Goal: Task Accomplishment & Management: Manage account settings

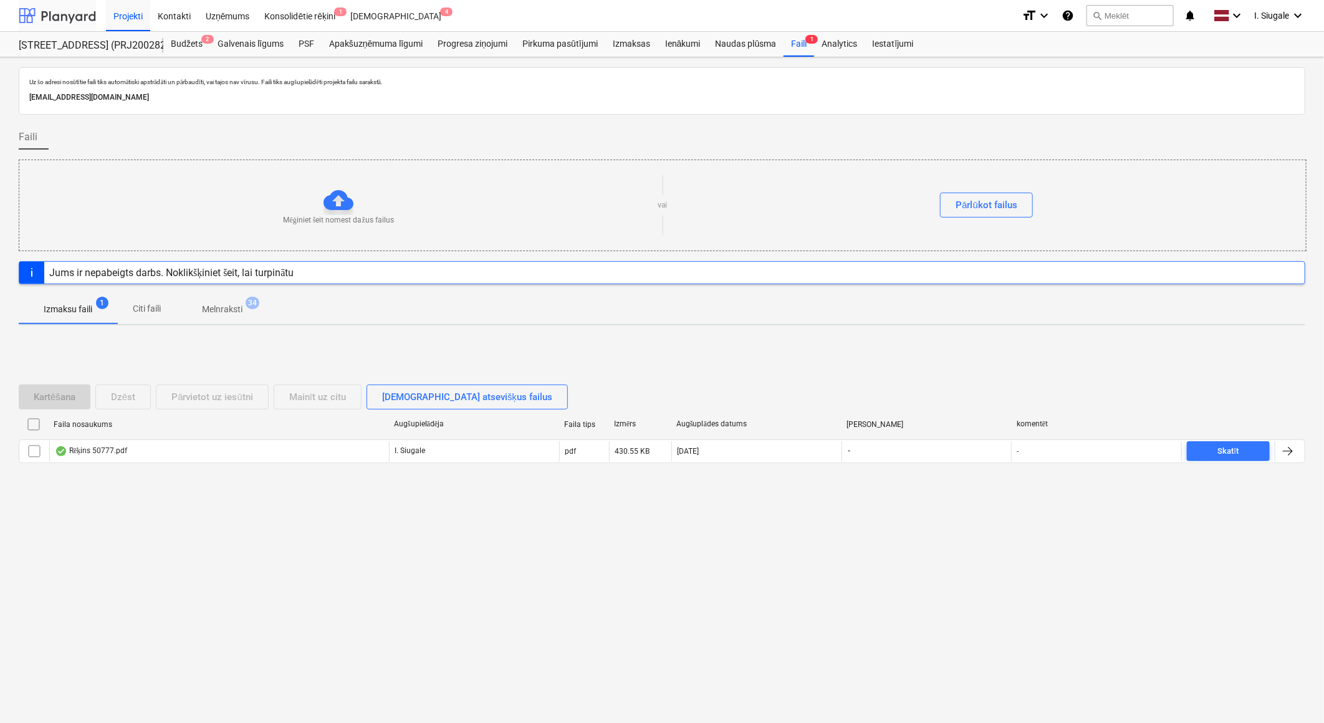
drag, startPoint x: 74, startPoint y: 13, endPoint x: 80, endPoint y: 11, distance: 6.5
click at [74, 13] on div at bounding box center [57, 15] width 77 height 31
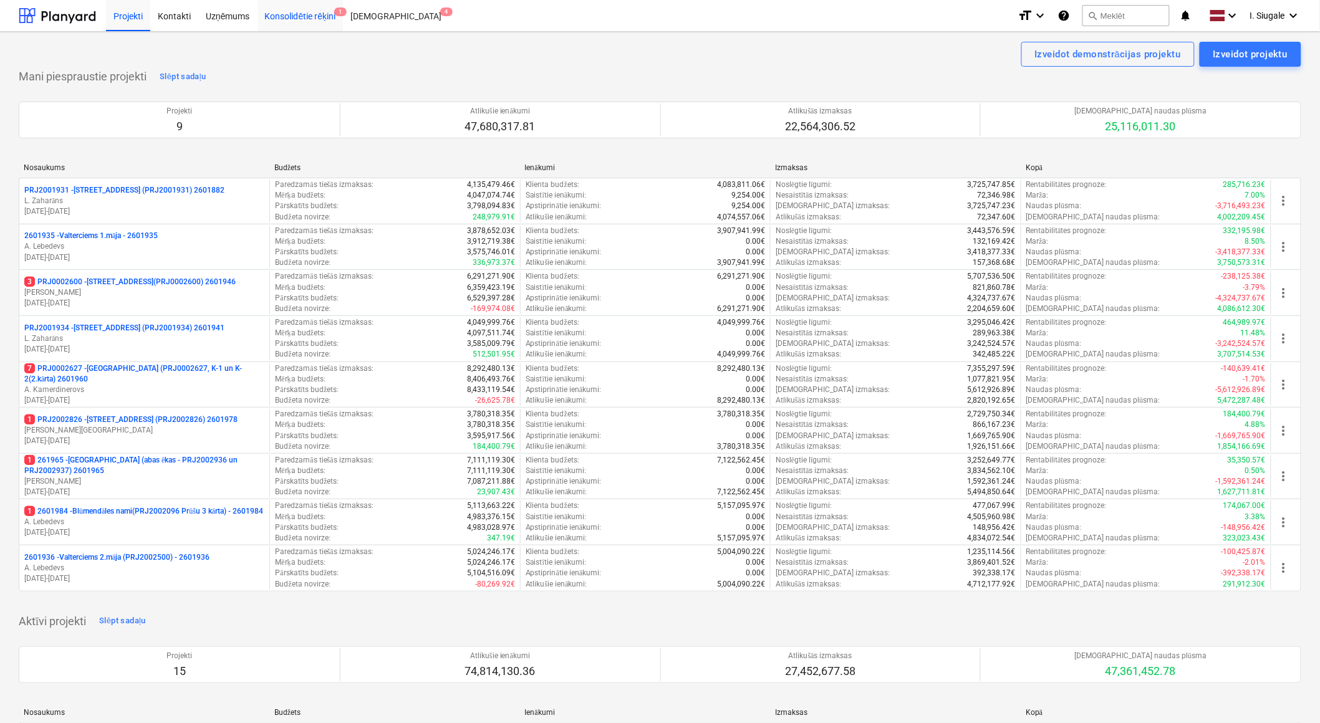
click at [302, 19] on div "Konsolidētie rēķini 1" at bounding box center [300, 15] width 86 height 32
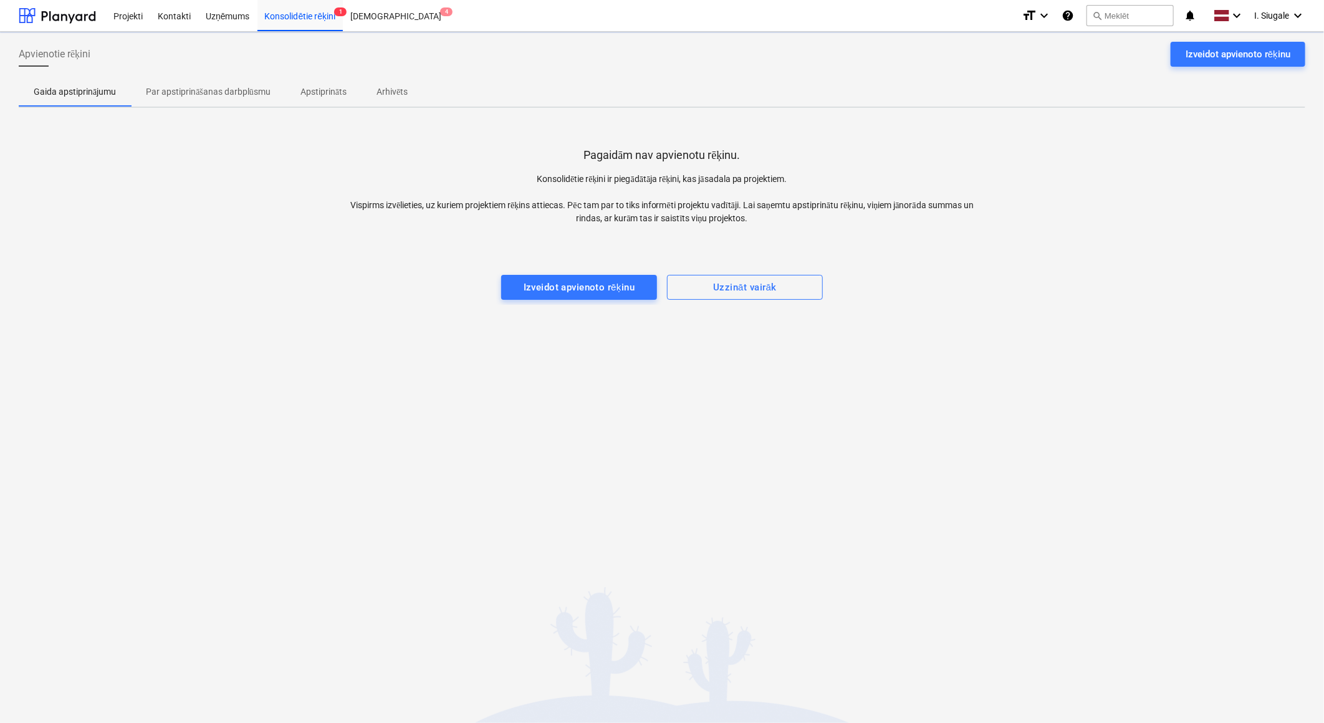
click at [216, 96] on p "Par apstiprināšanas darbplūsmu" at bounding box center [208, 91] width 125 height 13
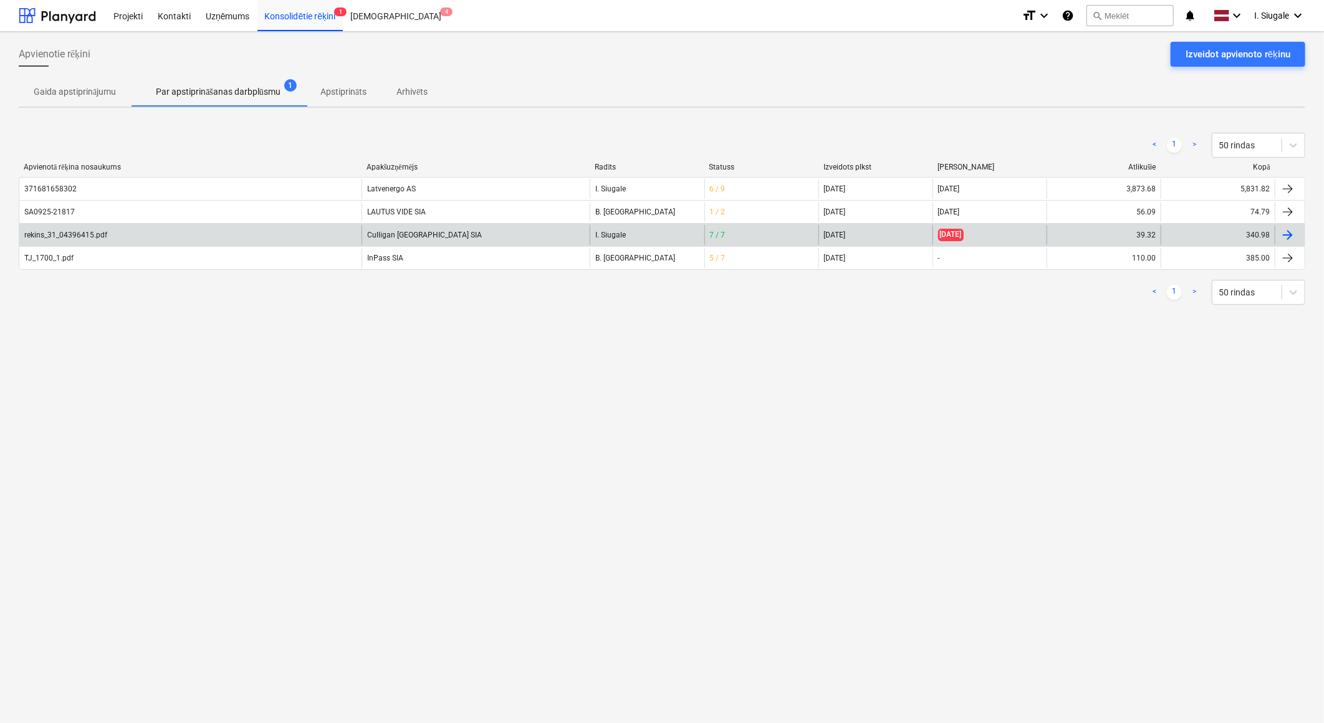
click at [421, 228] on div "Culligan [GEOGRAPHIC_DATA] SIA" at bounding box center [476, 235] width 228 height 20
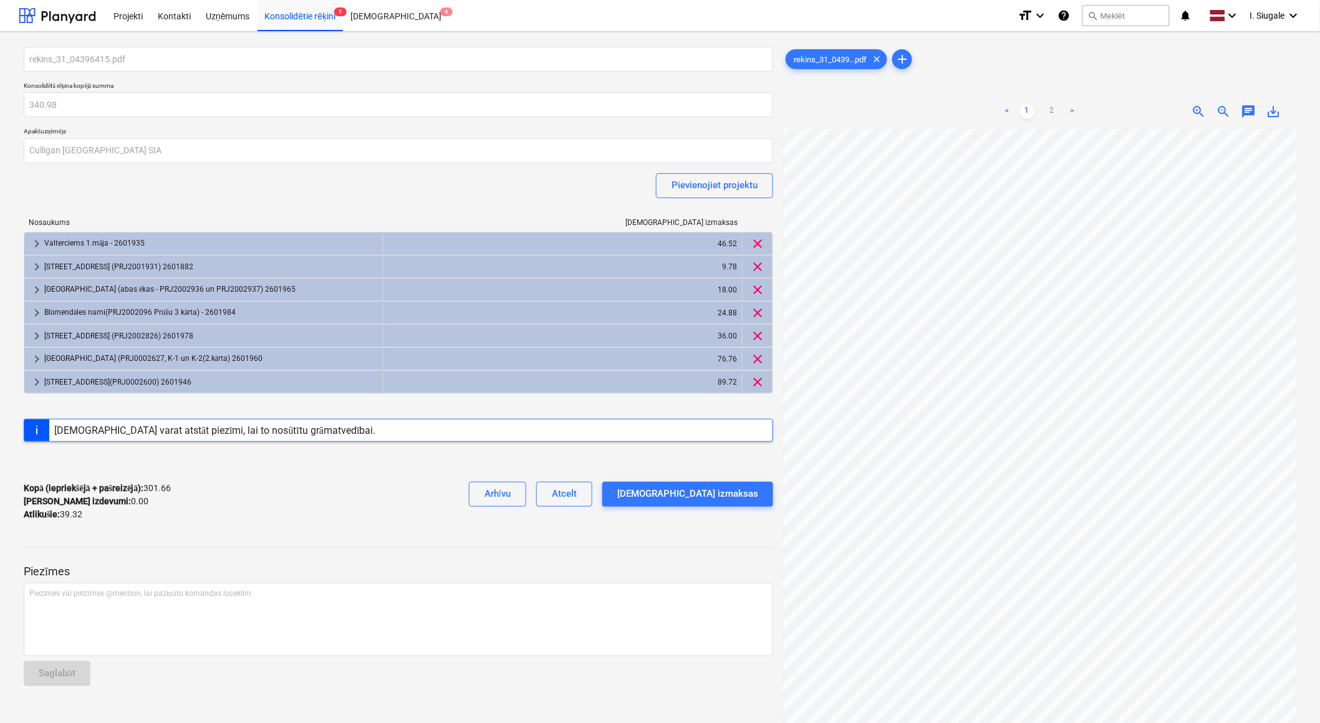
scroll to position [239, 0]
click at [1051, 108] on link "2" at bounding box center [1052, 111] width 15 height 15
click at [695, 334] on div "36.00" at bounding box center [562, 336] width 348 height 20
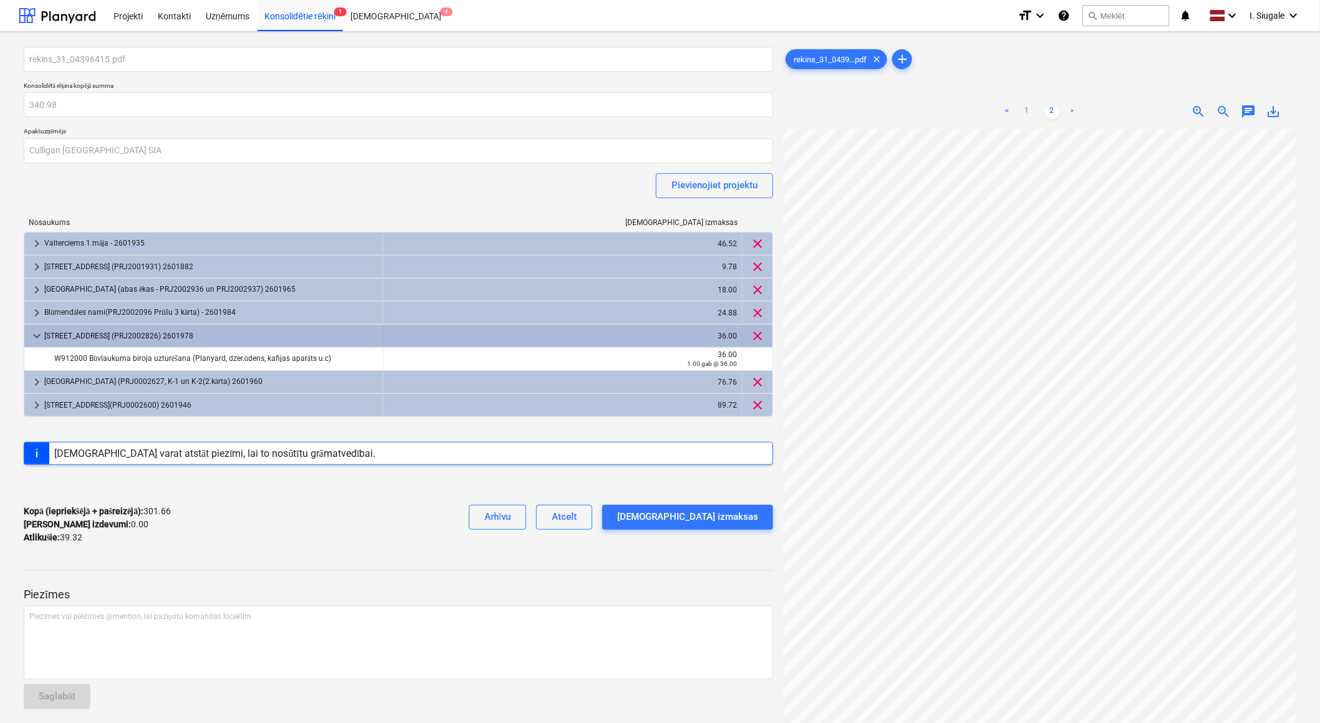
click at [756, 334] on span "clear" at bounding box center [757, 336] width 15 height 15
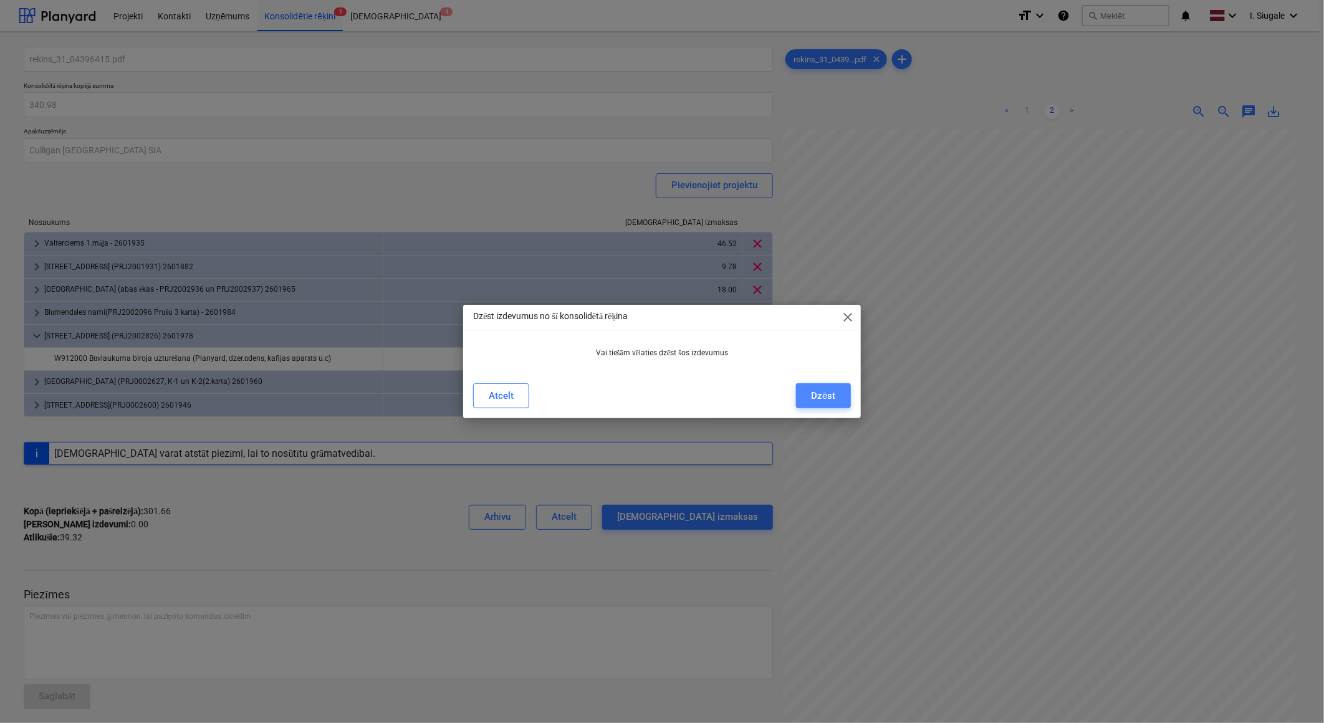
click at [837, 394] on button "Dzēst" at bounding box center [823, 395] width 54 height 25
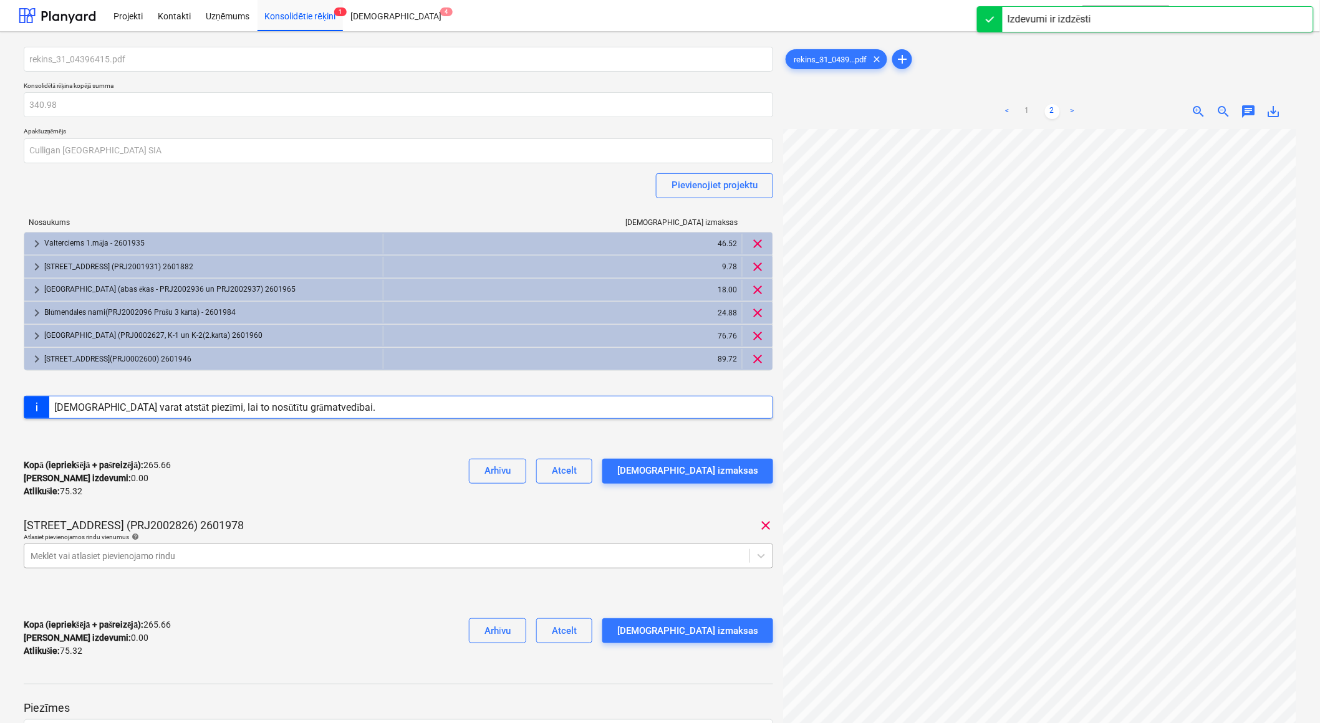
click at [276, 554] on body "Projekti Kontakti Uzņēmums Konsolidētie rēķini 1 Iesūtne 4 format_size keyboard…" at bounding box center [660, 361] width 1320 height 723
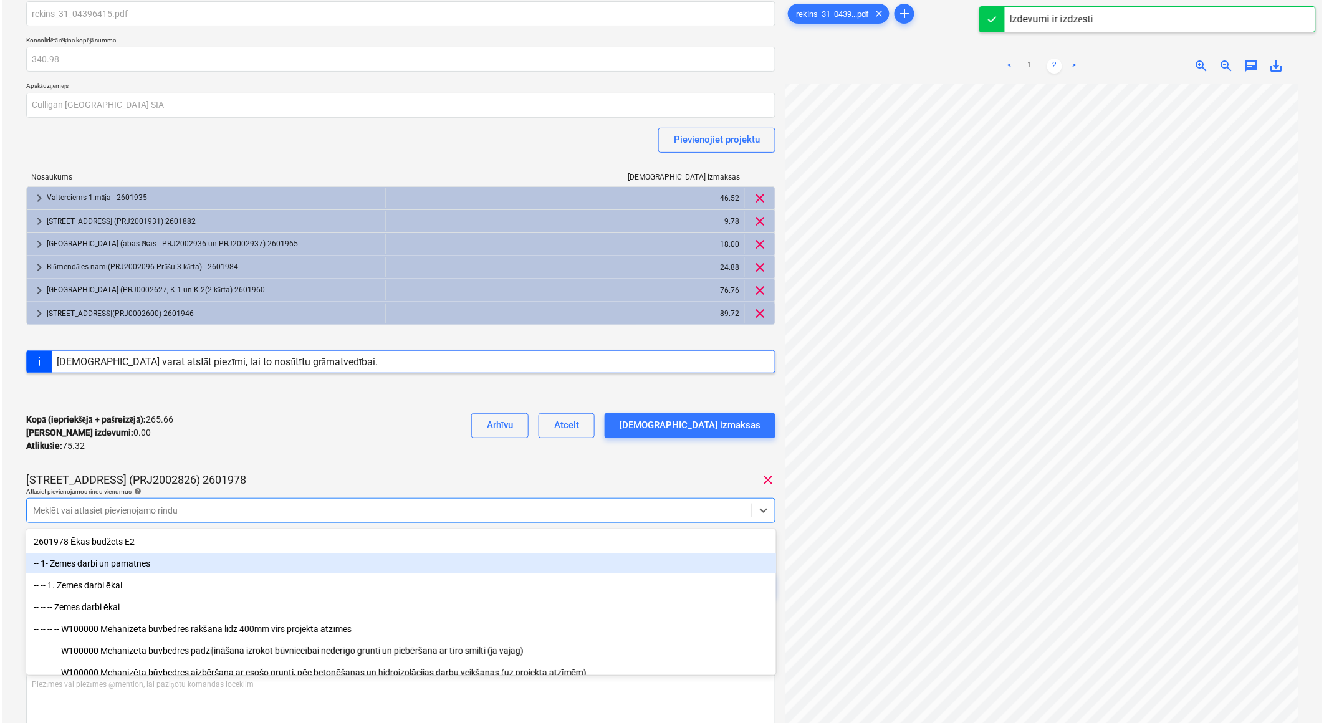
scroll to position [46, 0]
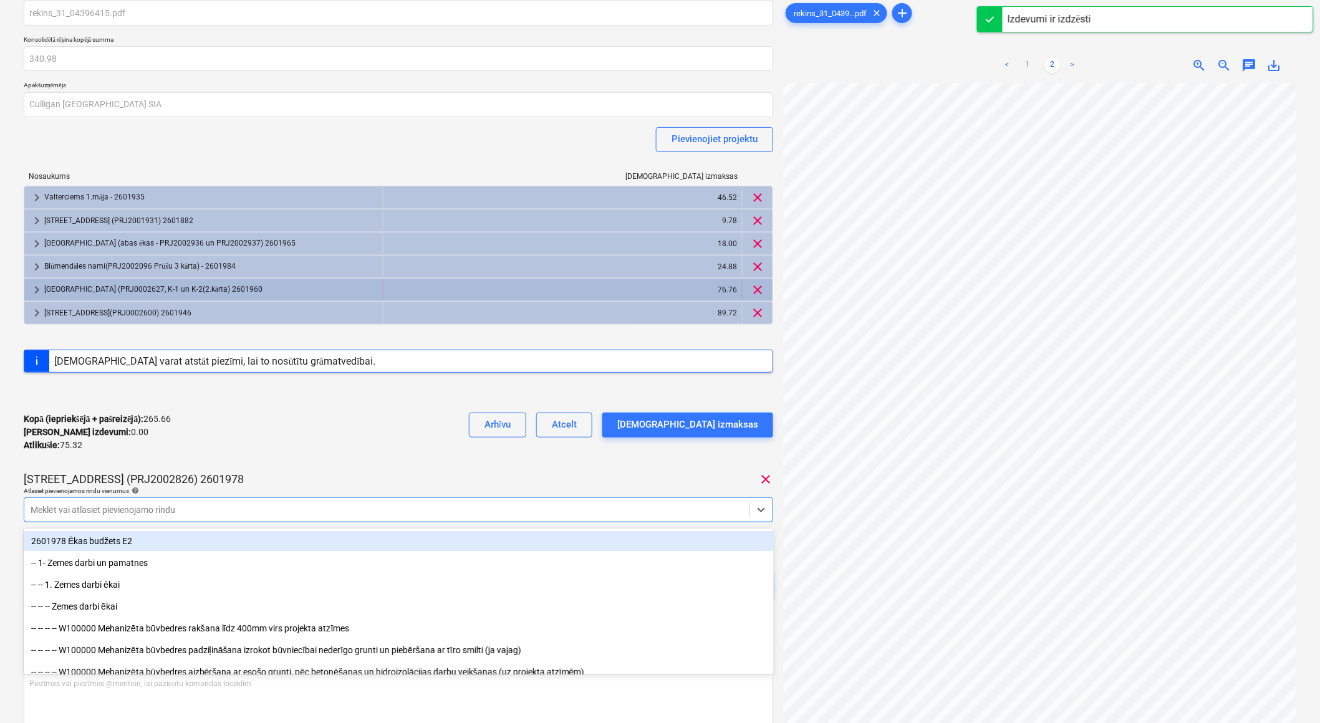
click at [69, 285] on div "[GEOGRAPHIC_DATA] (PRJ0002627, K-1 un K-2(2.kārta) 2601960" at bounding box center [210, 290] width 333 height 20
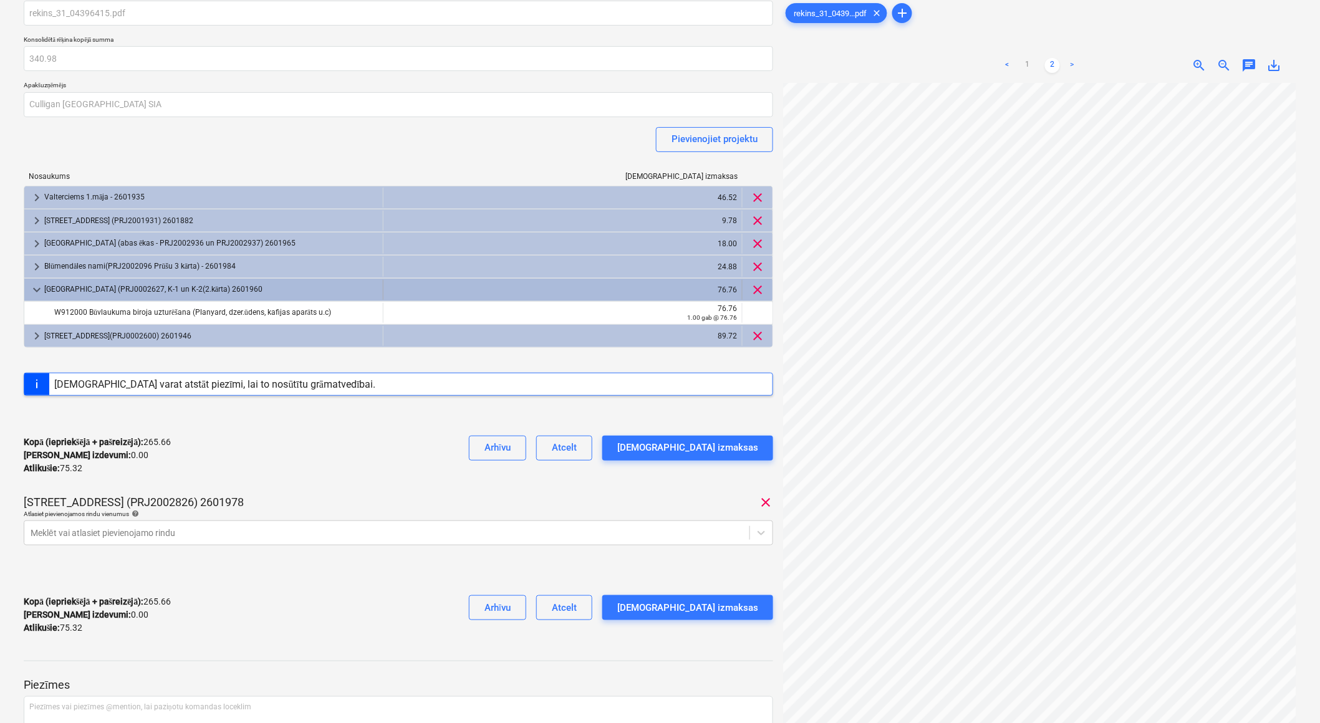
click at [69, 285] on div "[GEOGRAPHIC_DATA] (PRJ0002627, K-1 un K-2(2.kārta) 2601960" at bounding box center [210, 290] width 333 height 20
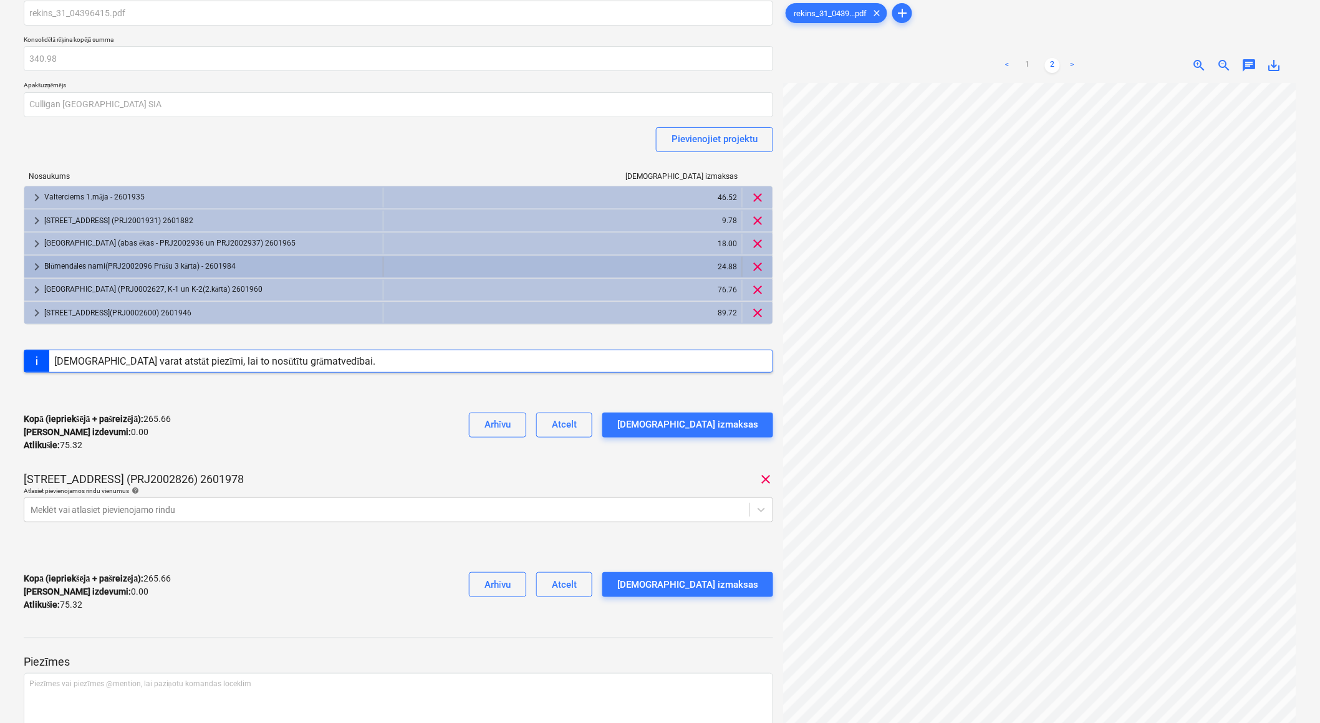
click at [71, 264] on div "Blūmendāles nami(PRJ2002096 Prūšu 3 kārta) - 2601984" at bounding box center [210, 267] width 333 height 20
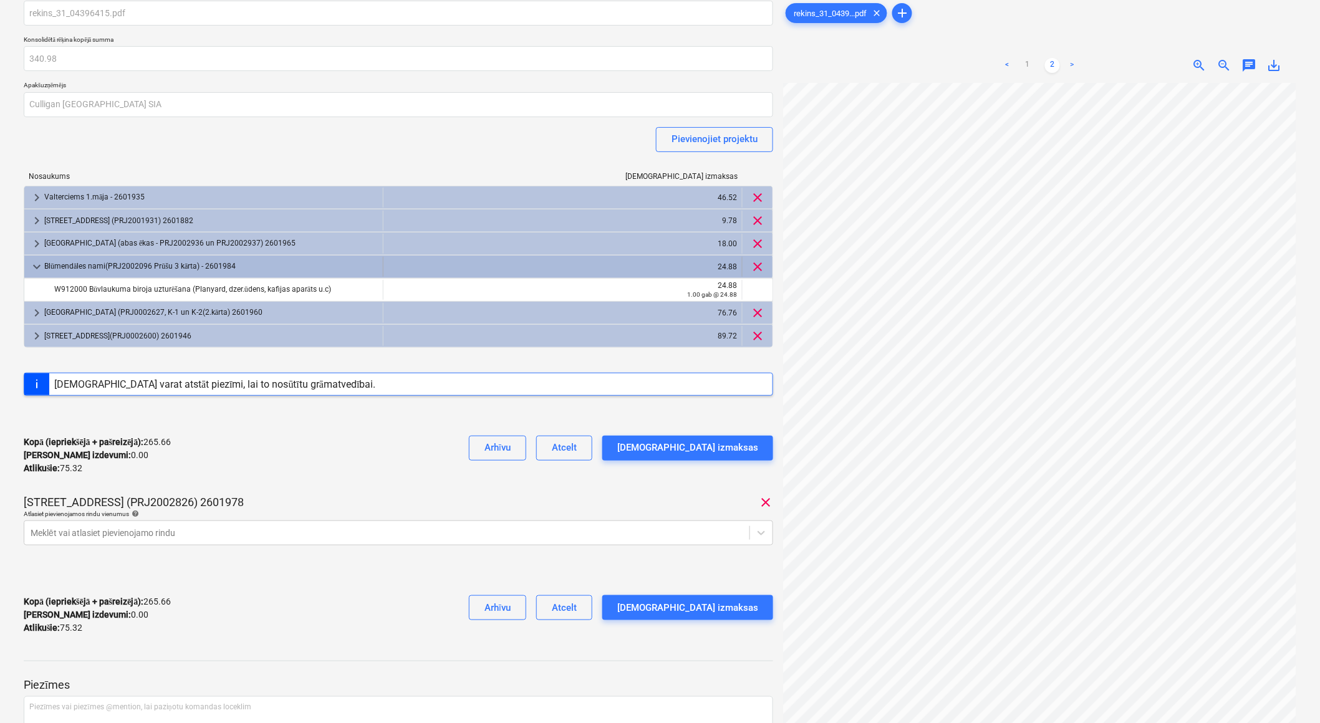
click at [71, 264] on div "Blūmendāles nami(PRJ2002096 Prūšu 3 kārta) - 2601984" at bounding box center [210, 267] width 333 height 20
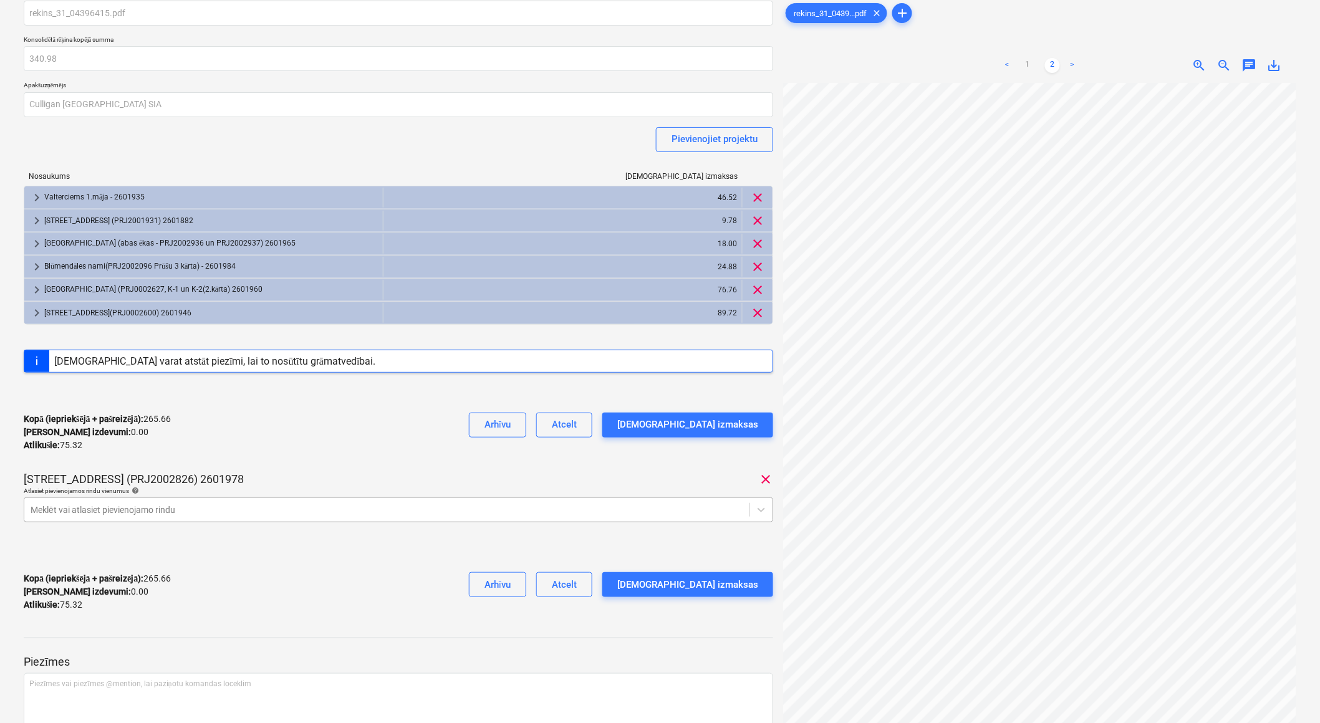
click at [173, 504] on div at bounding box center [387, 510] width 712 height 12
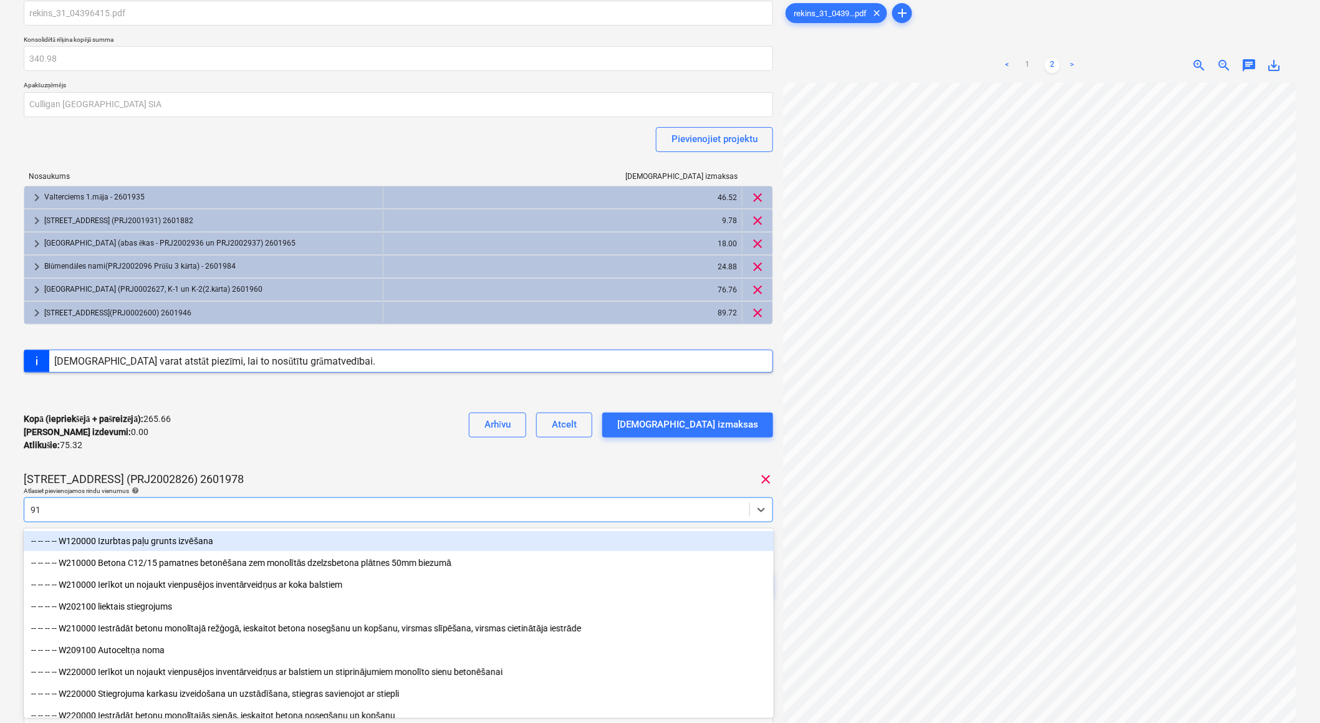
type input "912"
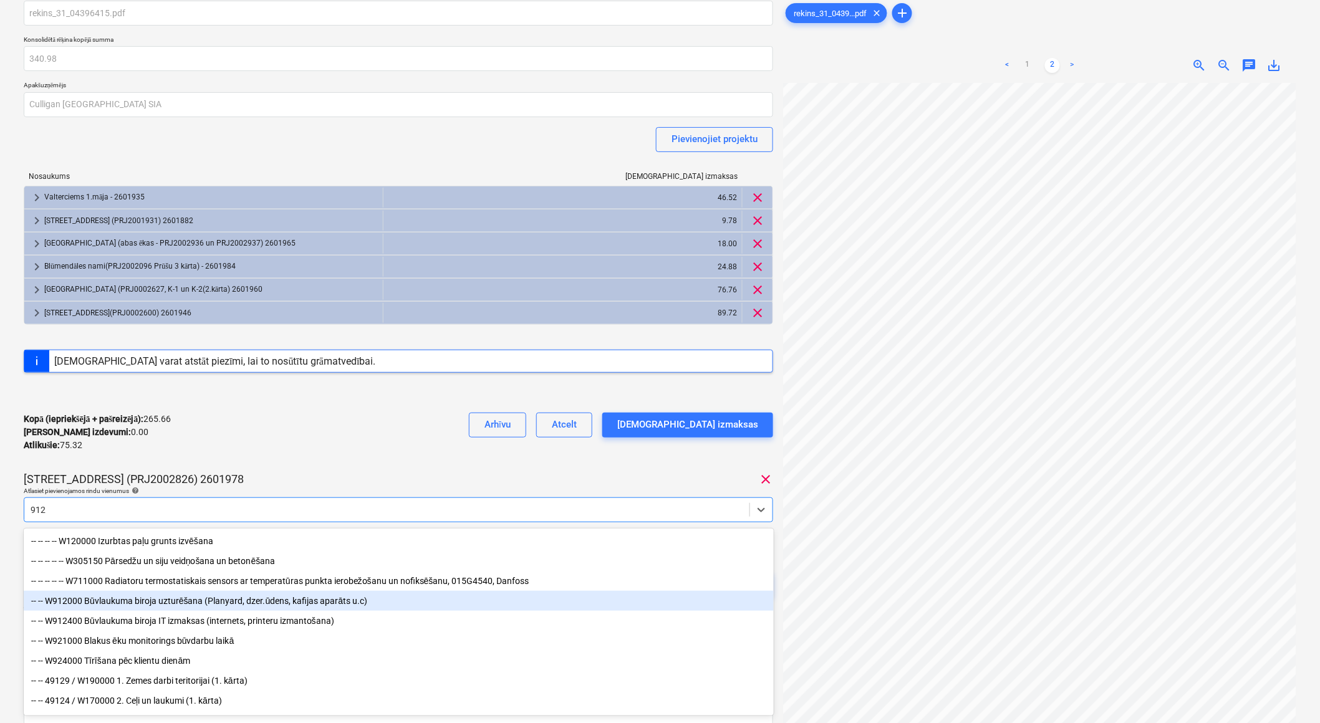
click at [191, 598] on div "-- -- W912000 Būvlaukuma biroja uzturēšana (Planyard, dzer.ūdens, kafijas aparā…" at bounding box center [399, 601] width 750 height 20
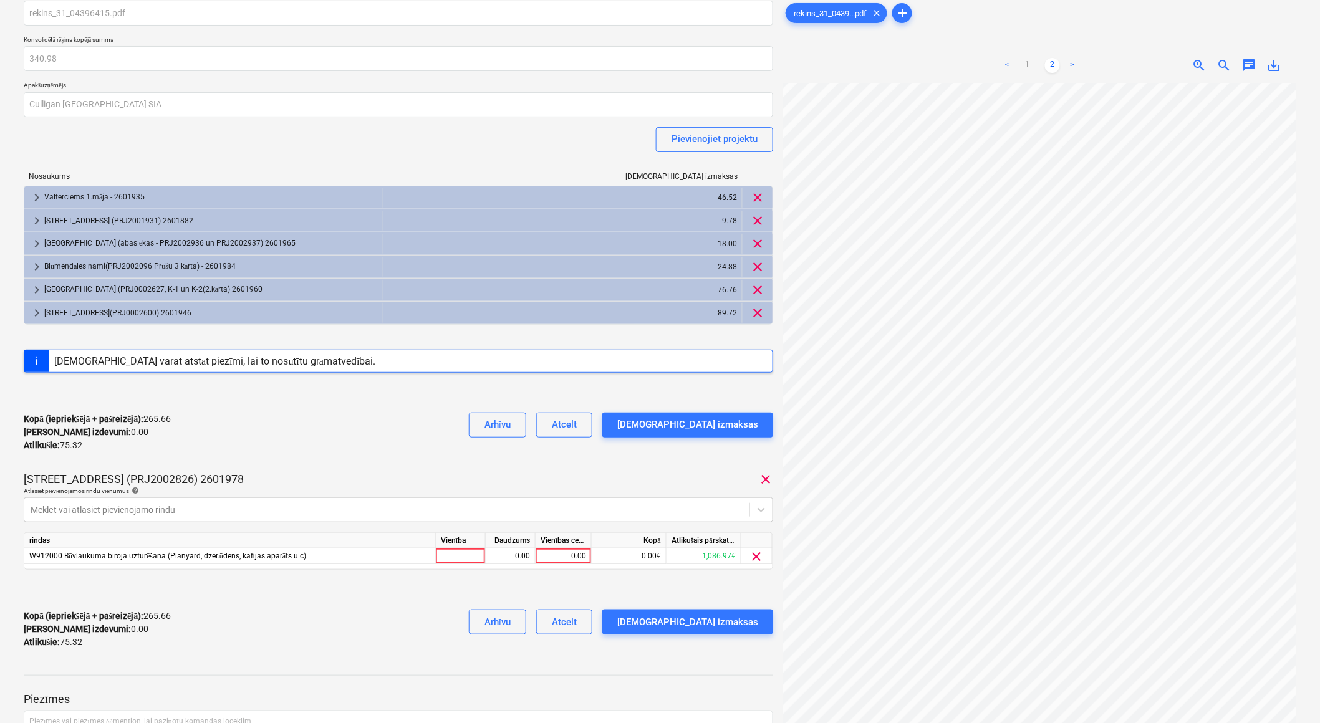
click at [293, 443] on div "Kopā (iepriekšējā + pašreizējā) : 265.66 Kārtējie izdevumi : 0.00 Atlikušie : 7…" at bounding box center [398, 432] width 749 height 59
click at [459, 561] on div at bounding box center [461, 557] width 50 height 16
type input "1"
click at [494, 558] on div "0.00" at bounding box center [510, 557] width 39 height 16
type input "1"
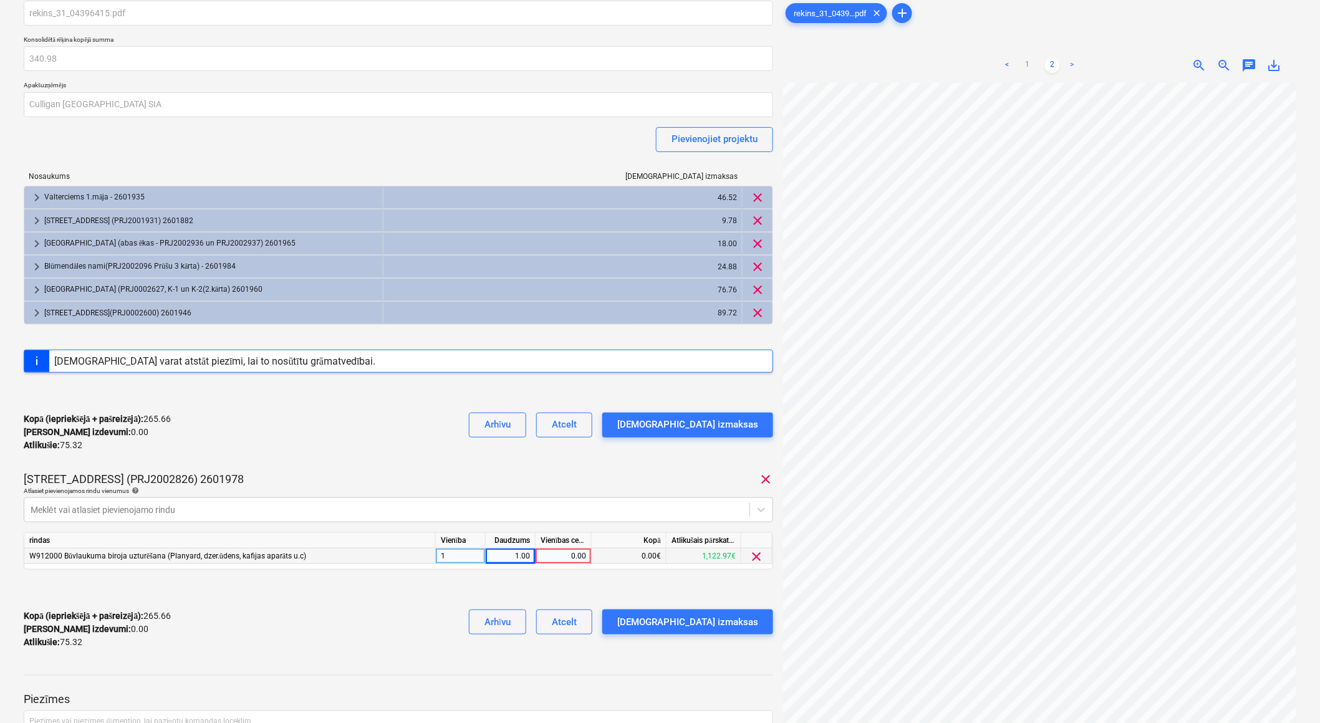
click at [547, 563] on div "0.00" at bounding box center [563, 557] width 46 height 16
type input "75.32"
click at [426, 612] on div "Kopā (iepriekšējā + pašreizējā) : 340.98 Kārtējie izdevumi : 75.32 Atlikušie : …" at bounding box center [398, 629] width 749 height 59
click at [721, 621] on div "[DEMOGRAPHIC_DATA] izmaksas" at bounding box center [687, 622] width 141 height 16
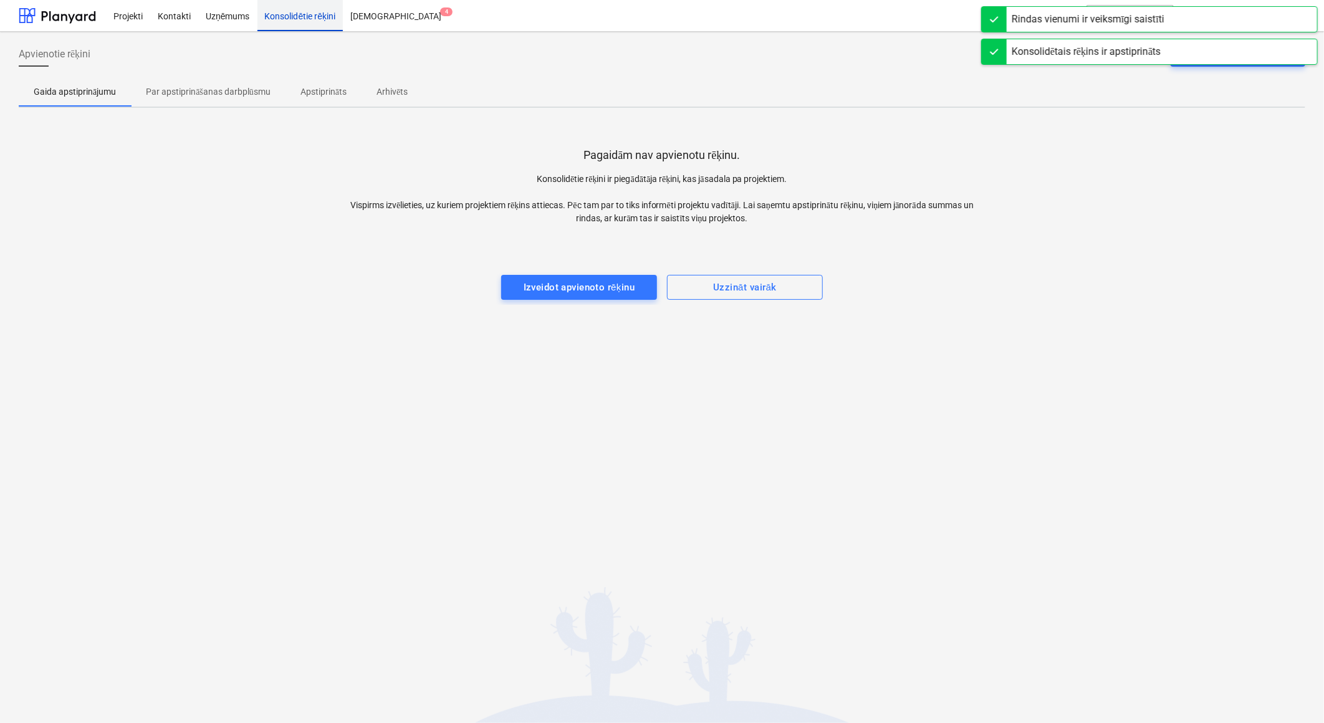
click at [320, 17] on div "Konsolidētie rēķini" at bounding box center [300, 15] width 86 height 32
click at [233, 89] on p "Par apstiprināšanas darbplūsmu" at bounding box center [208, 91] width 125 height 13
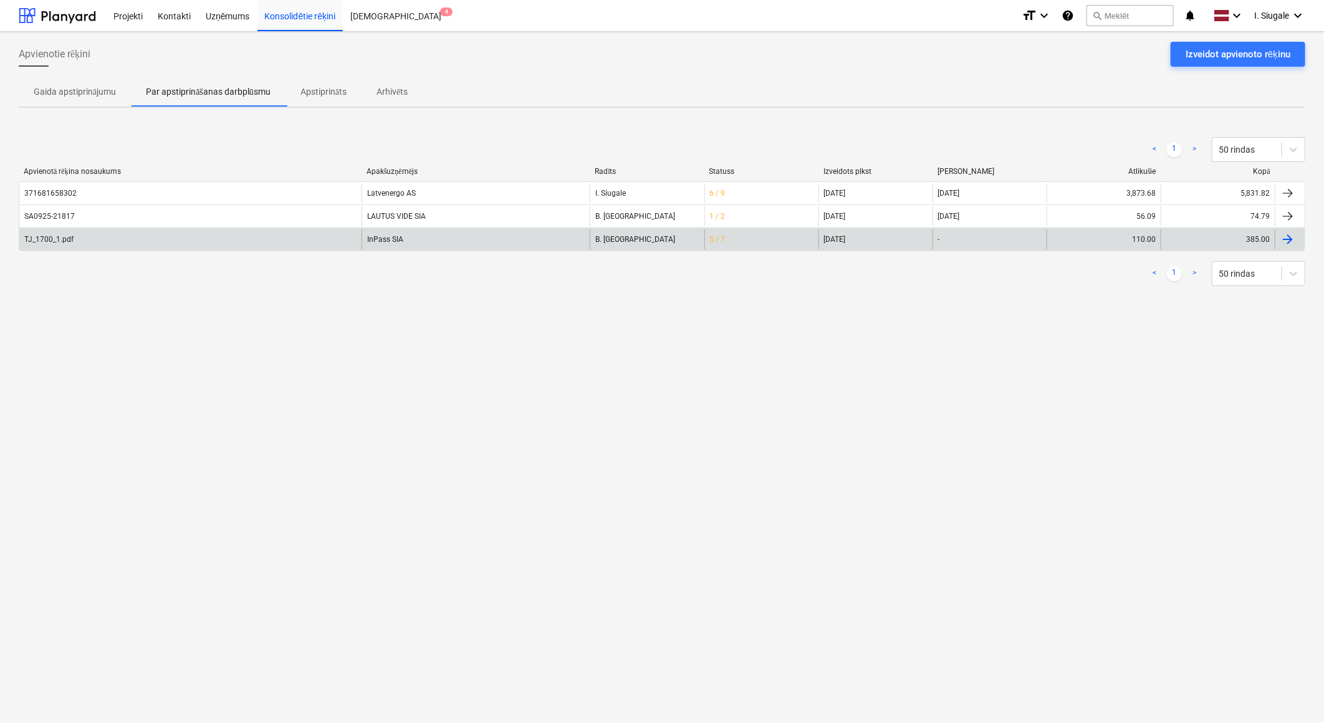
click at [444, 237] on div "InPass SIA" at bounding box center [476, 239] width 228 height 20
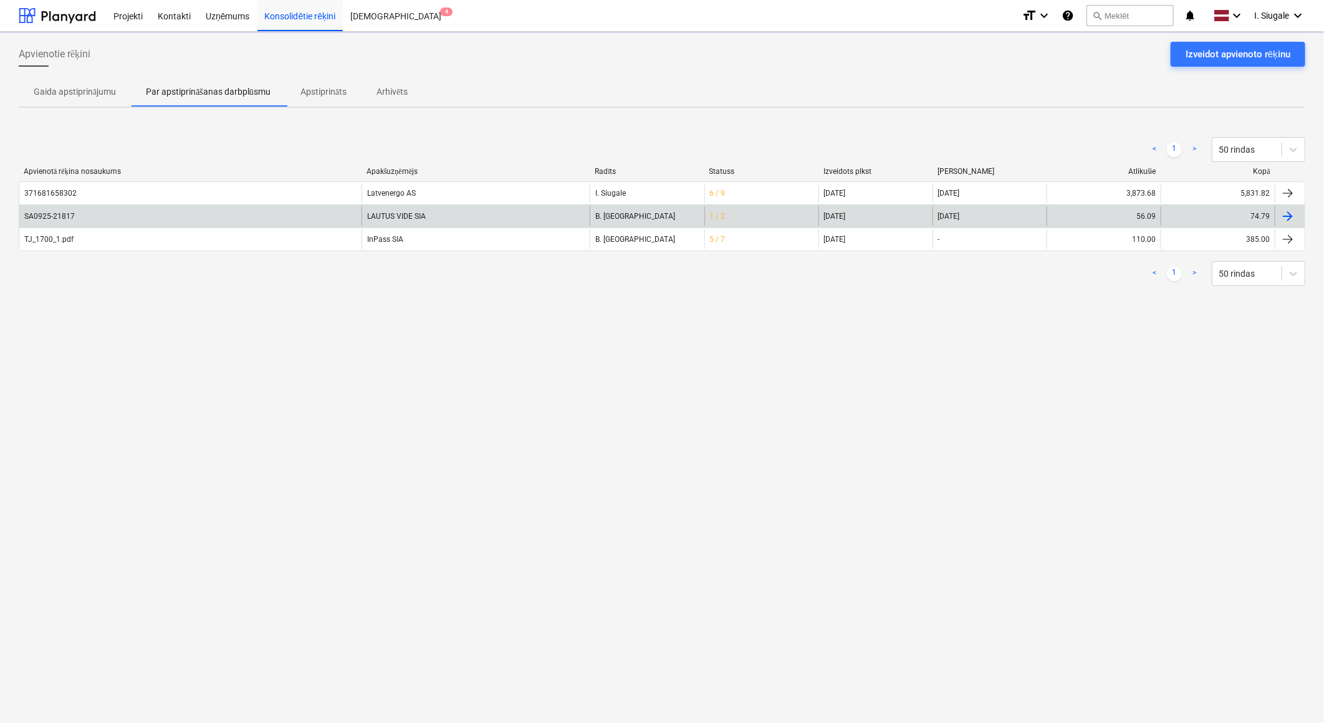
click at [321, 211] on div "SA0925-21817" at bounding box center [190, 216] width 342 height 20
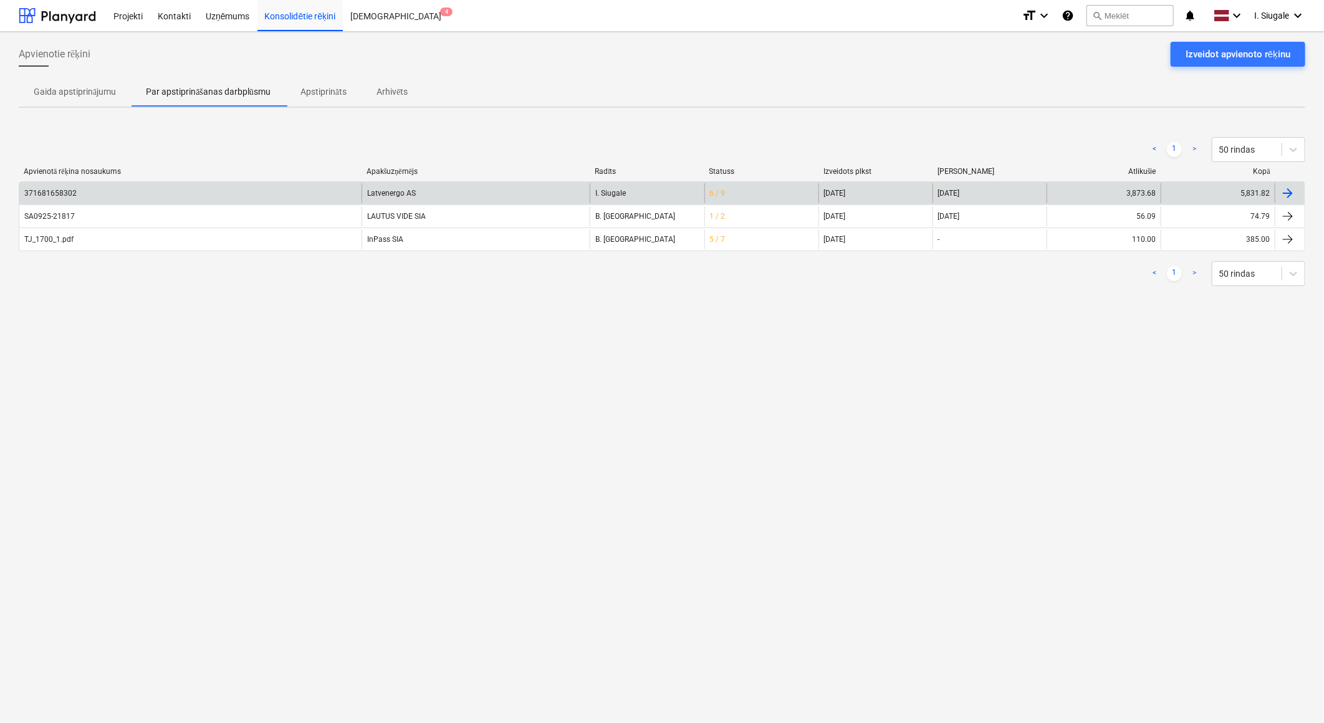
click at [379, 191] on div "Latvenergo AS" at bounding box center [476, 193] width 228 height 20
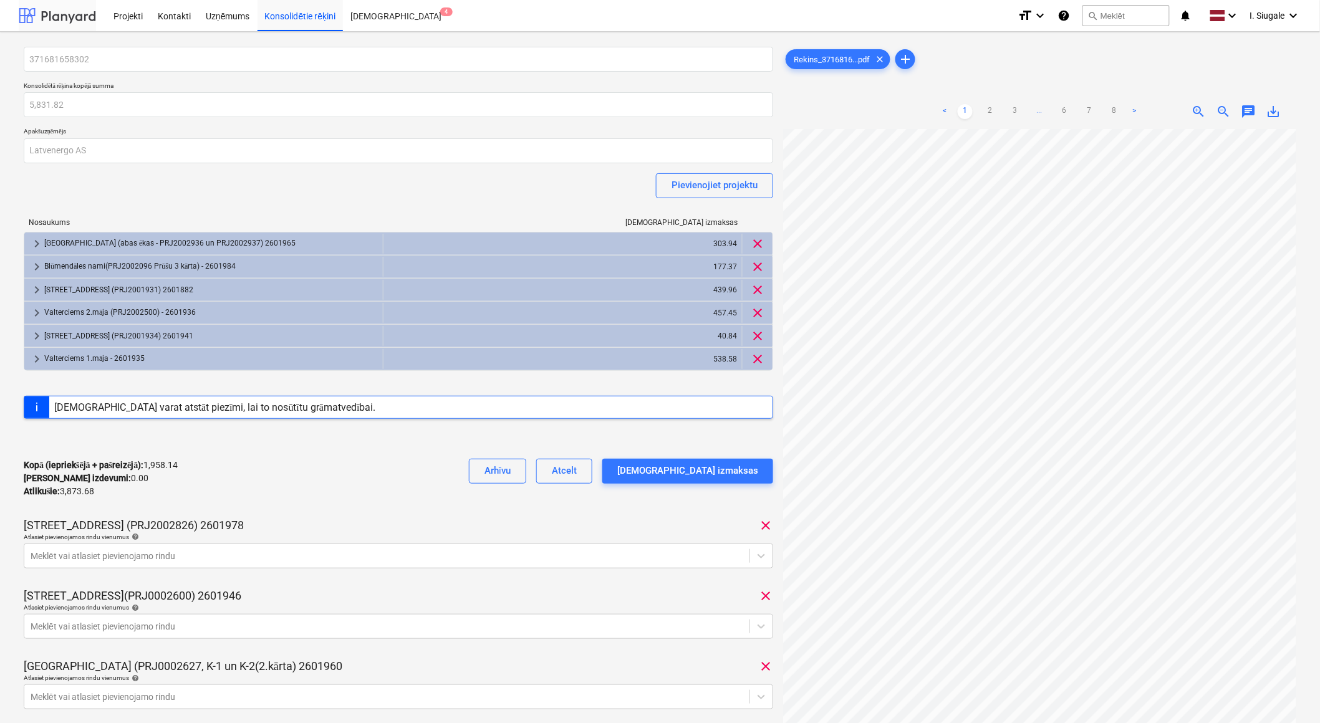
click at [74, 17] on div at bounding box center [57, 15] width 77 height 31
